Goal: Transaction & Acquisition: Obtain resource

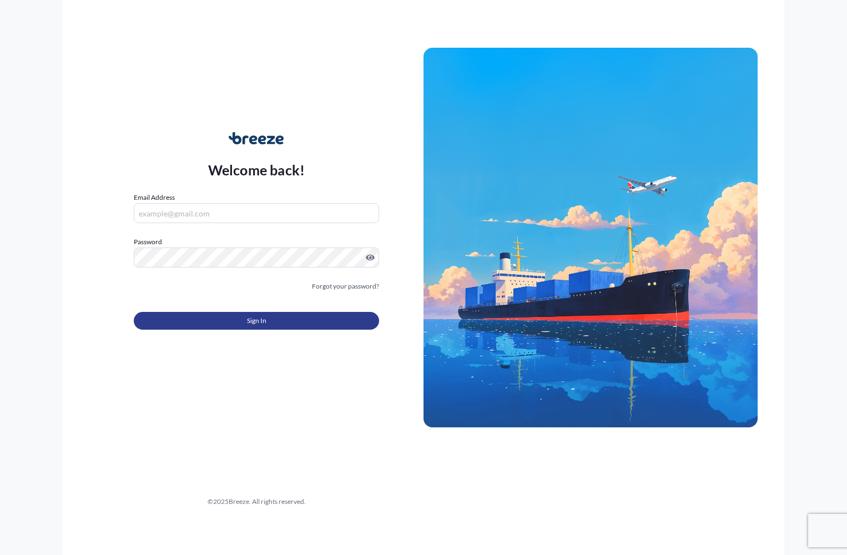
type input "[PERSON_NAME][EMAIL_ADDRESS][PERSON_NAME][DOMAIN_NAME]"
click at [260, 318] on span "Sign In" at bounding box center [256, 320] width 19 height 11
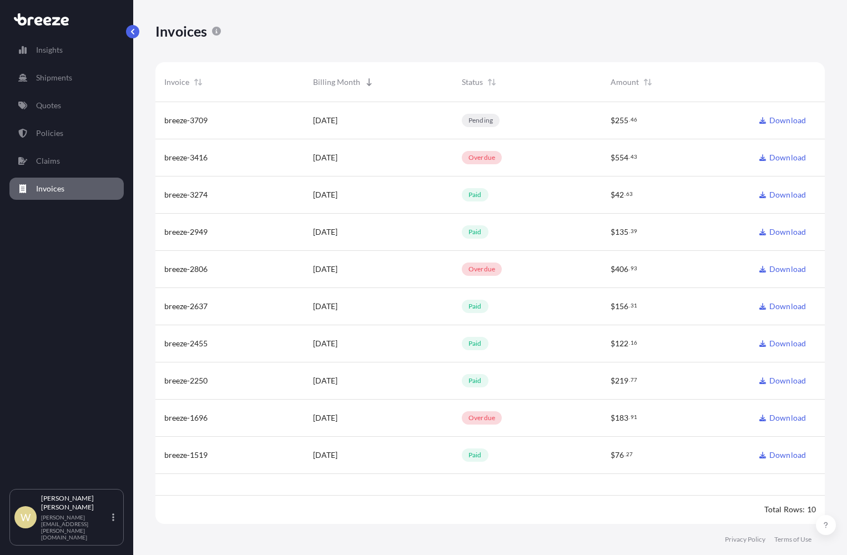
scroll to position [425, 661]
click at [52, 103] on p "Quotes" at bounding box center [48, 105] width 25 height 11
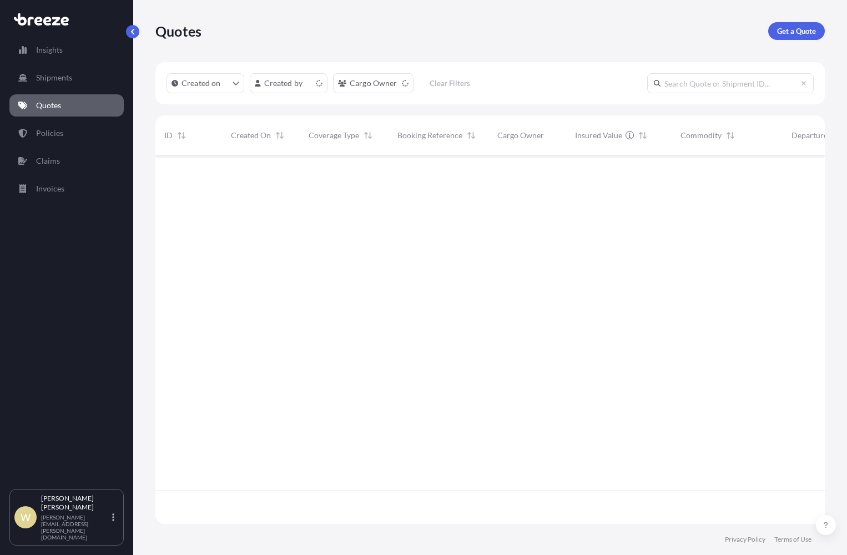
scroll to position [366, 661]
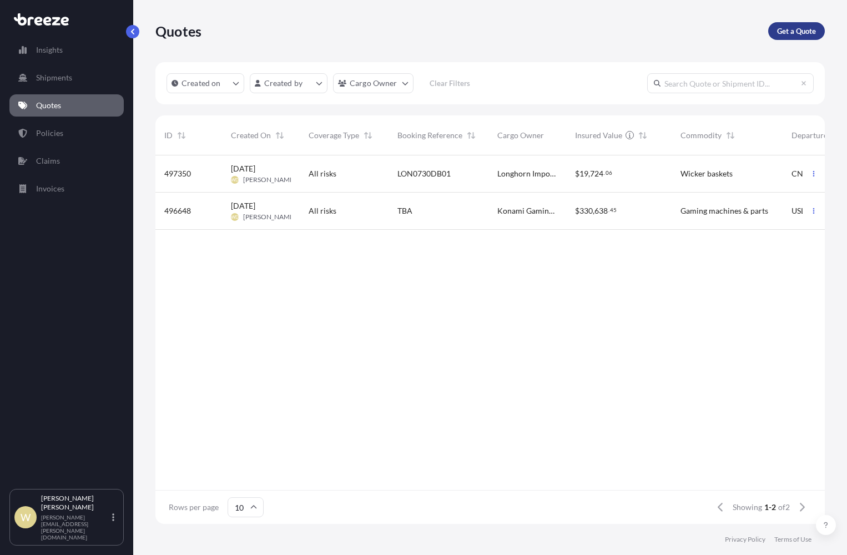
click at [798, 33] on p "Get a Quote" at bounding box center [796, 31] width 39 height 11
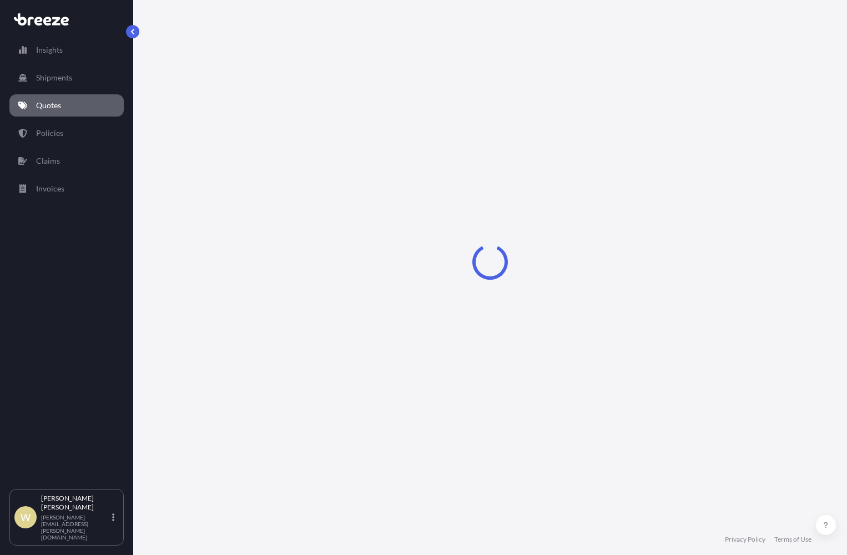
select select "Sea"
select select "1"
